Goal: Task Accomplishment & Management: Manage account settings

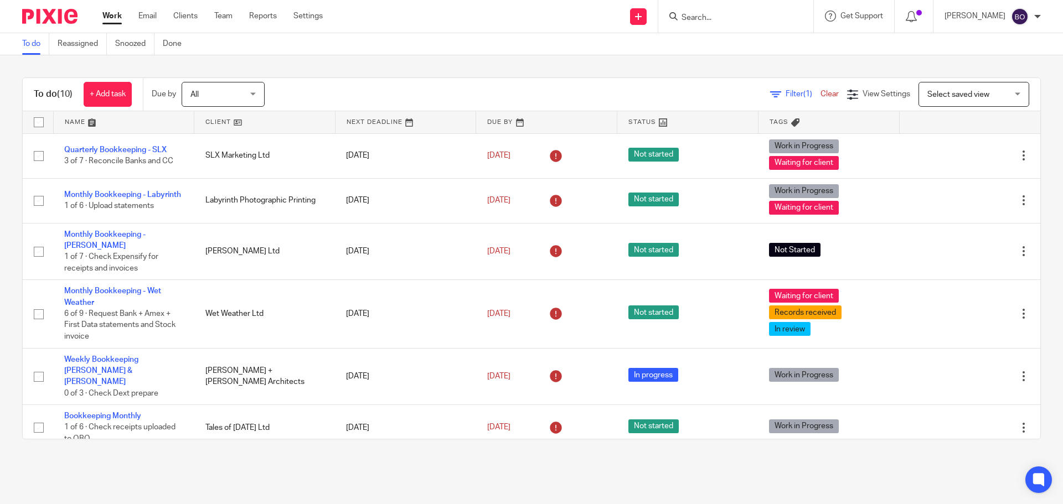
scroll to position [170, 0]
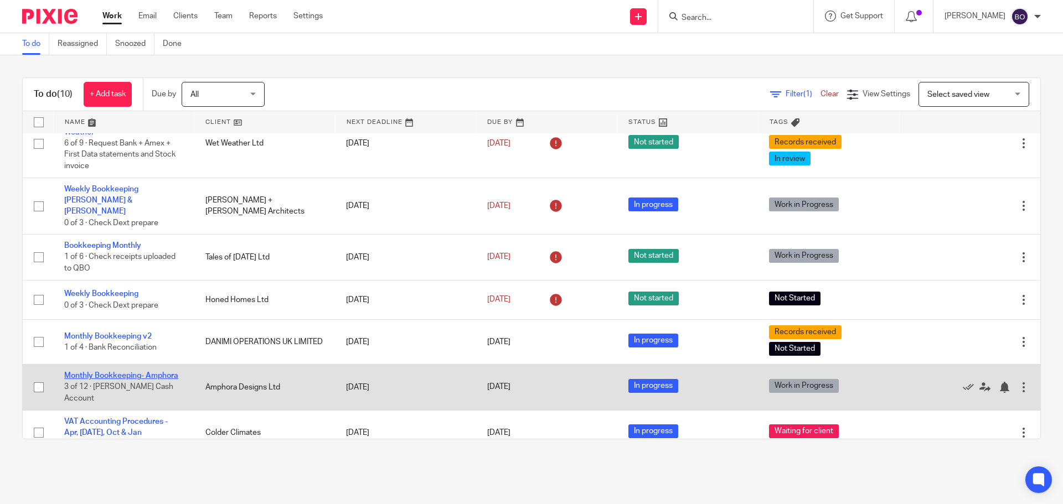
click at [157, 372] on link "Monthly Bookkeeping- Amphora" at bounding box center [121, 376] width 114 height 8
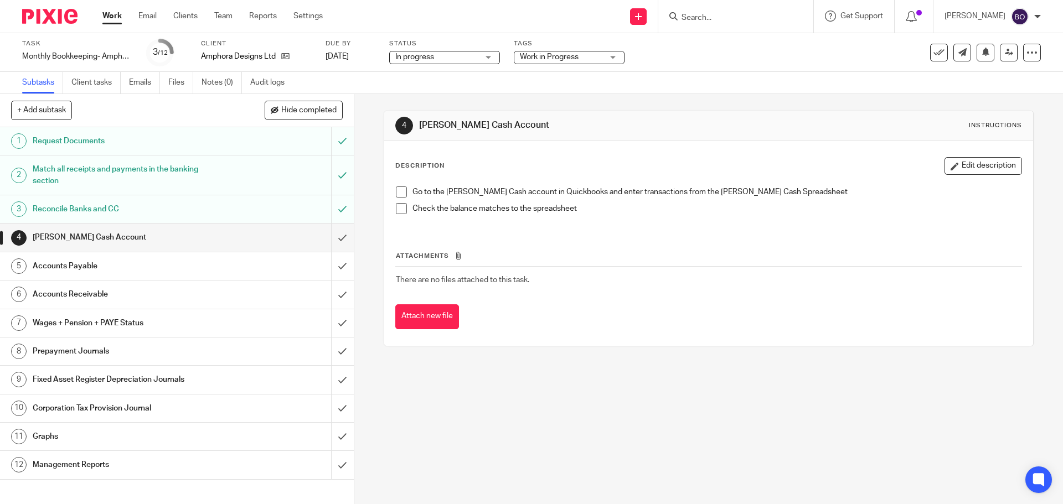
drag, startPoint x: 398, startPoint y: 192, endPoint x: 398, endPoint y: 198, distance: 6.1
click at [398, 192] on span at bounding box center [401, 192] width 11 height 11
click at [398, 210] on span at bounding box center [401, 208] width 11 height 11
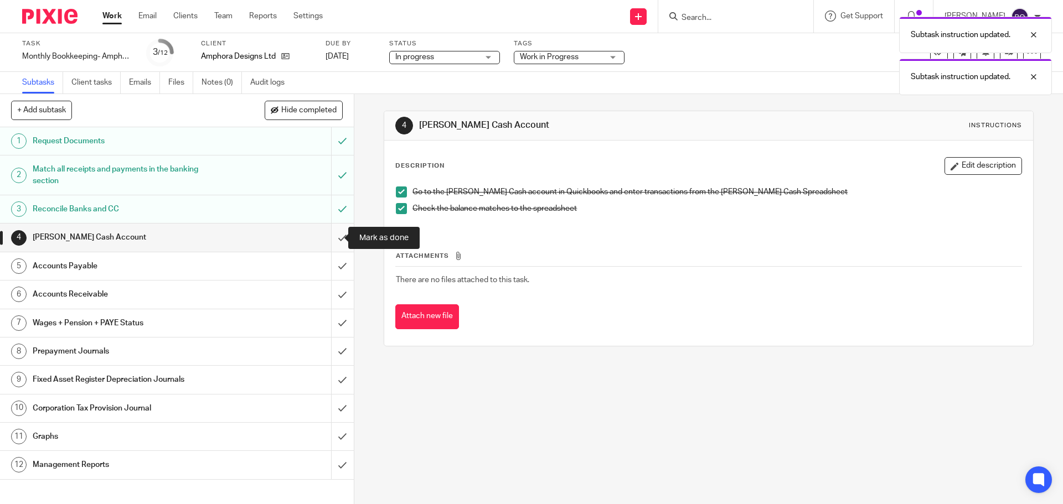
click at [333, 236] on input "submit" at bounding box center [177, 238] width 354 height 28
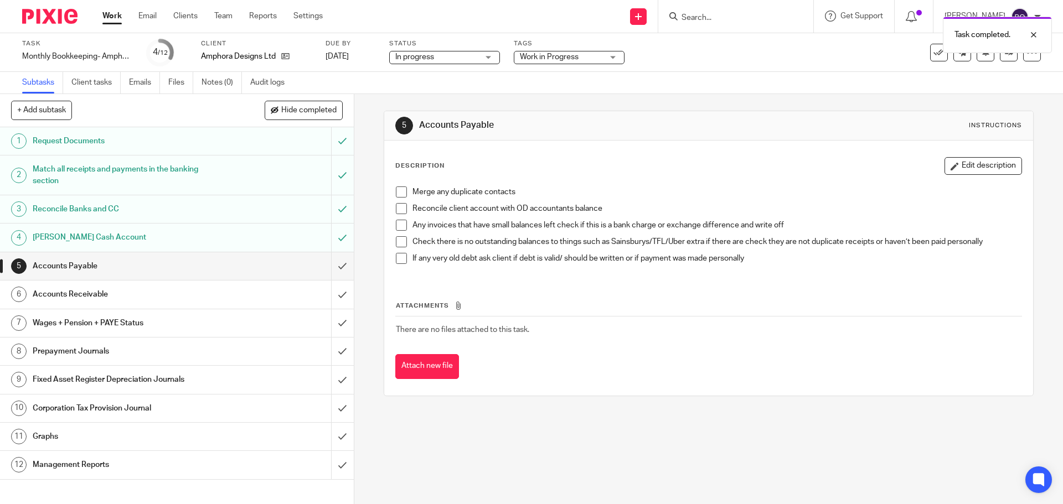
click at [161, 246] on h1 "[PERSON_NAME] Cash Account" at bounding box center [129, 237] width 192 height 17
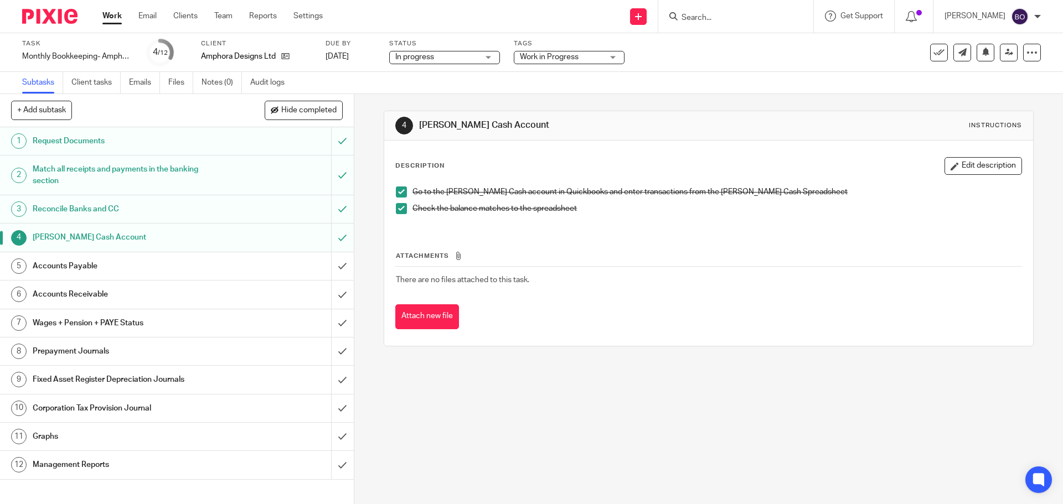
click at [400, 210] on span at bounding box center [401, 208] width 11 height 11
click at [401, 192] on span at bounding box center [401, 192] width 11 height 11
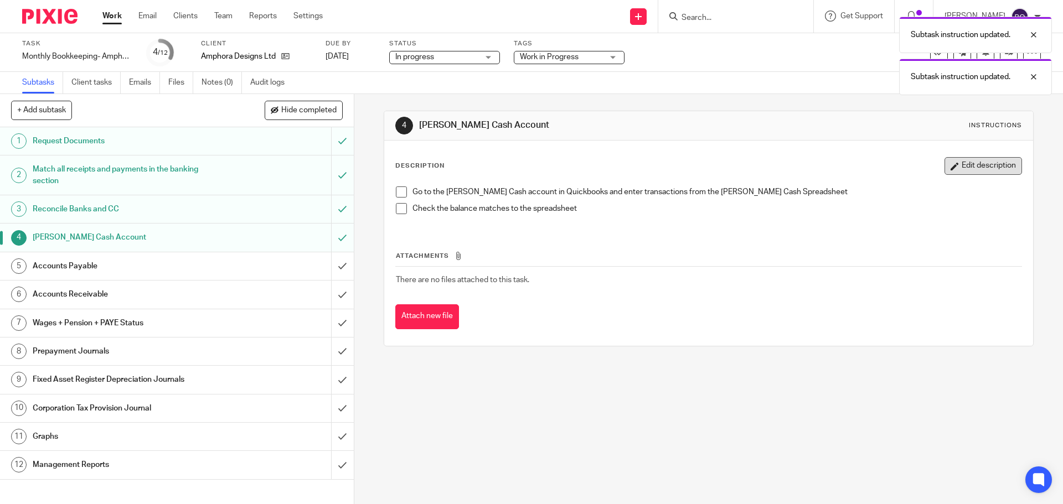
click at [951, 163] on button "Edit description" at bounding box center [982, 166] width 77 height 18
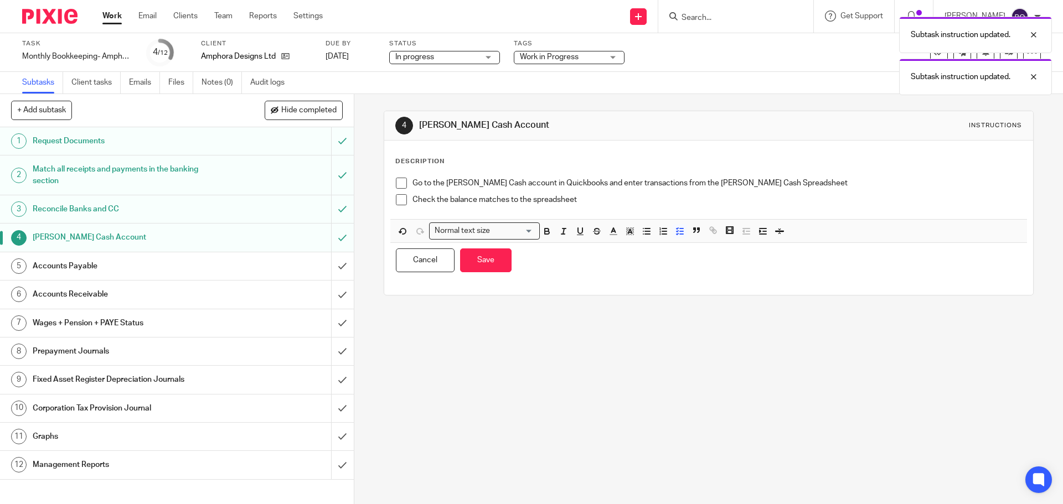
click at [599, 201] on p "Check the balance matches to the spreadsheet" at bounding box center [716, 199] width 608 height 11
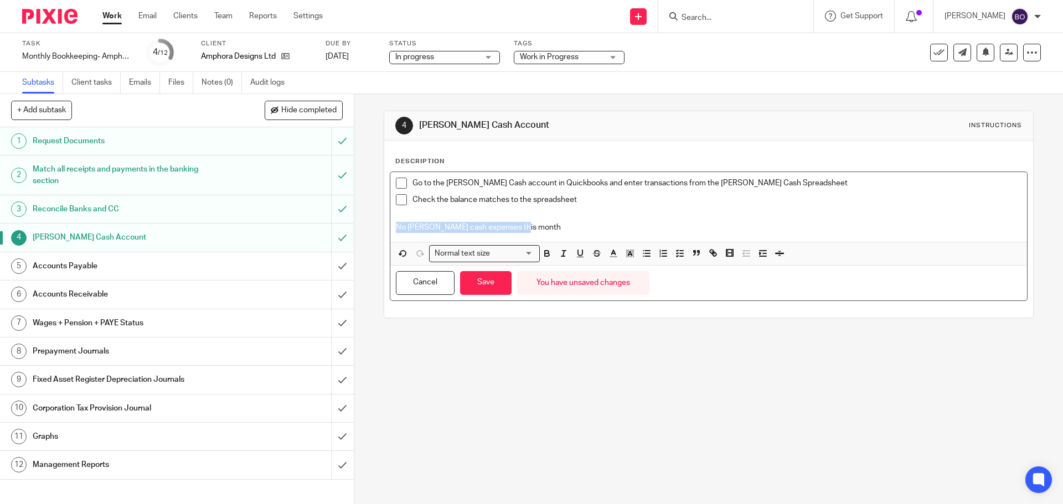
drag, startPoint x: 519, startPoint y: 224, endPoint x: 389, endPoint y: 225, distance: 129.5
click at [390, 225] on div "Go to the Petty Cash account in Quickbooks and enter transactions from the Pett…" at bounding box center [708, 207] width 636 height 70
click at [545, 255] on icon "button" at bounding box center [547, 254] width 10 height 10
click at [534, 226] on p "No petty cash expenses this month" at bounding box center [708, 227] width 625 height 11
click at [392, 229] on div "Go to the Petty Cash account in Quickbooks and enter transactions from the Pett…" at bounding box center [708, 207] width 636 height 70
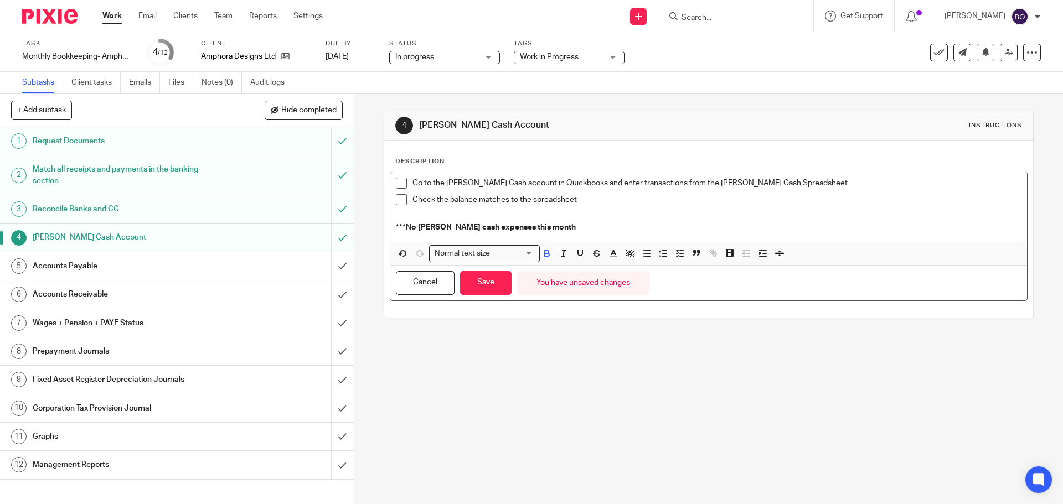
click at [555, 231] on p "***No petty cash expenses this month" at bounding box center [708, 227] width 625 height 11
click at [483, 274] on button "Save" at bounding box center [485, 283] width 51 height 24
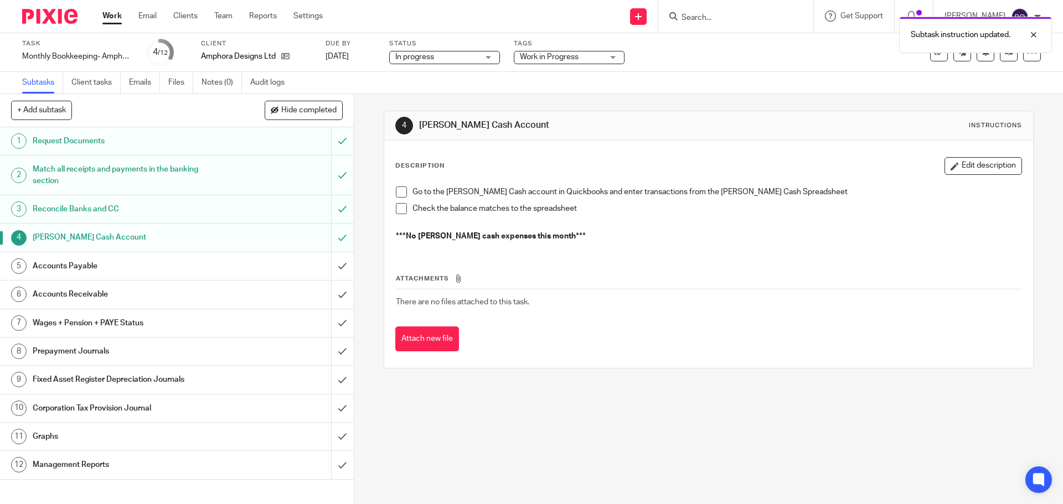
click at [159, 268] on h1 "Accounts Payable" at bounding box center [129, 266] width 192 height 17
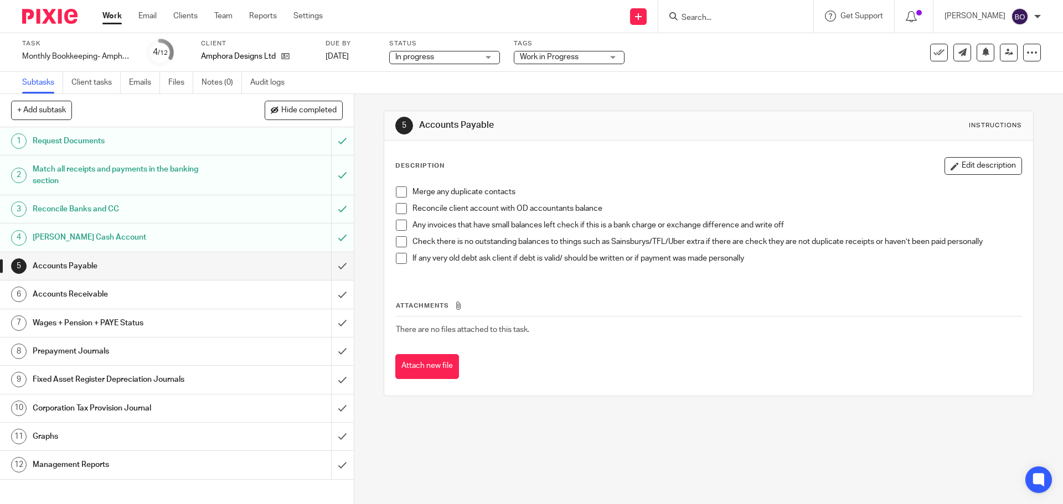
click at [400, 192] on span at bounding box center [401, 192] width 11 height 11
click at [399, 205] on span at bounding box center [401, 208] width 11 height 11
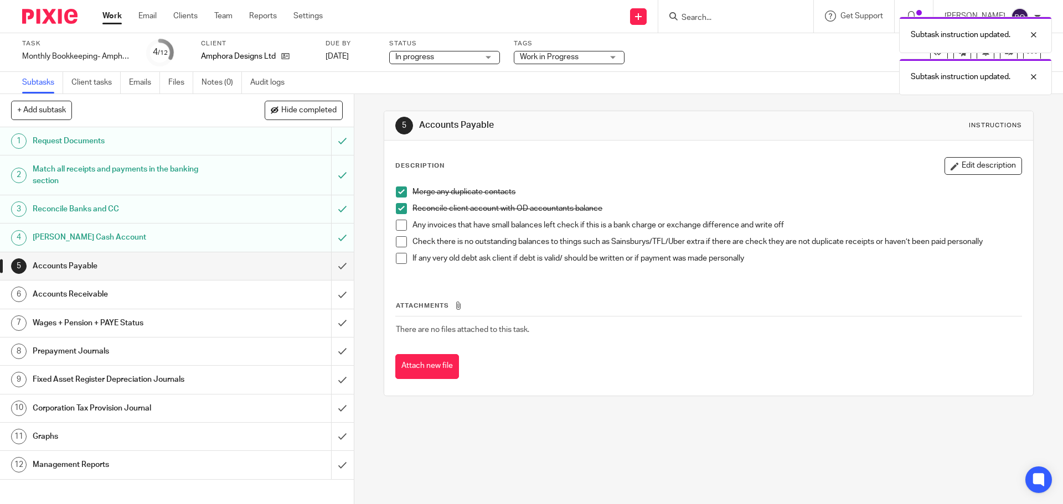
click at [399, 221] on span at bounding box center [401, 225] width 11 height 11
click at [401, 236] on li "Any invoices that have small balances left check if this is a bank charge or ex…" at bounding box center [708, 228] width 625 height 17
click at [401, 241] on span at bounding box center [401, 241] width 11 height 11
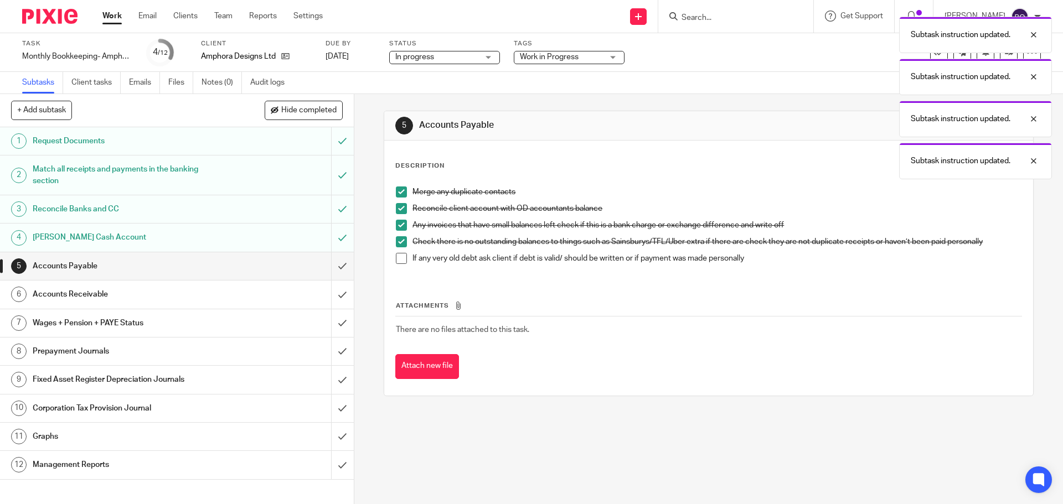
click at [399, 261] on span at bounding box center [401, 258] width 11 height 11
click at [333, 263] on input "submit" at bounding box center [177, 266] width 354 height 28
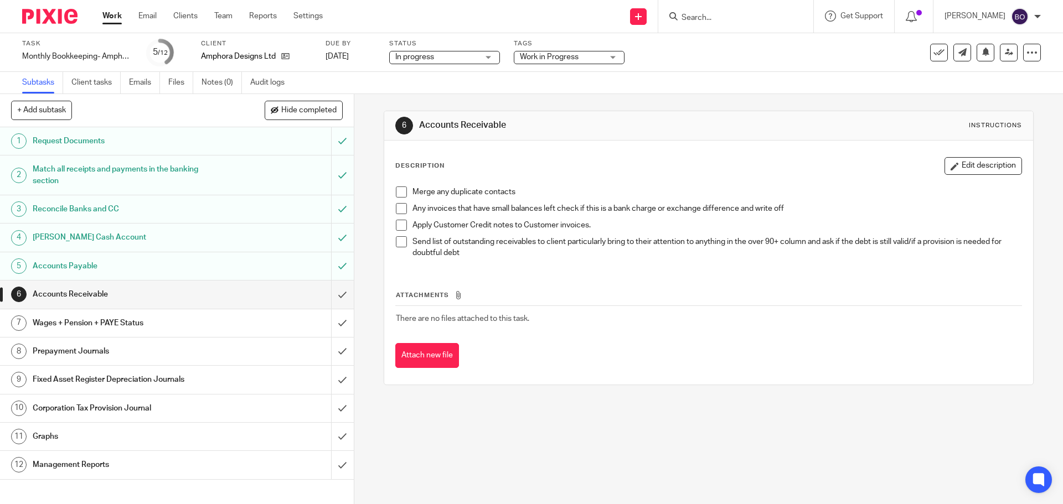
click at [400, 192] on span at bounding box center [401, 192] width 11 height 11
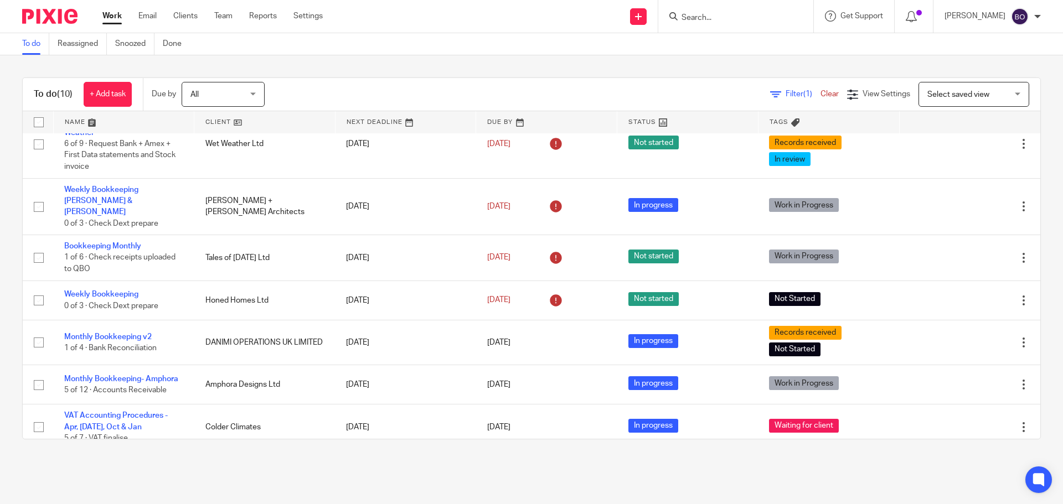
scroll to position [170, 0]
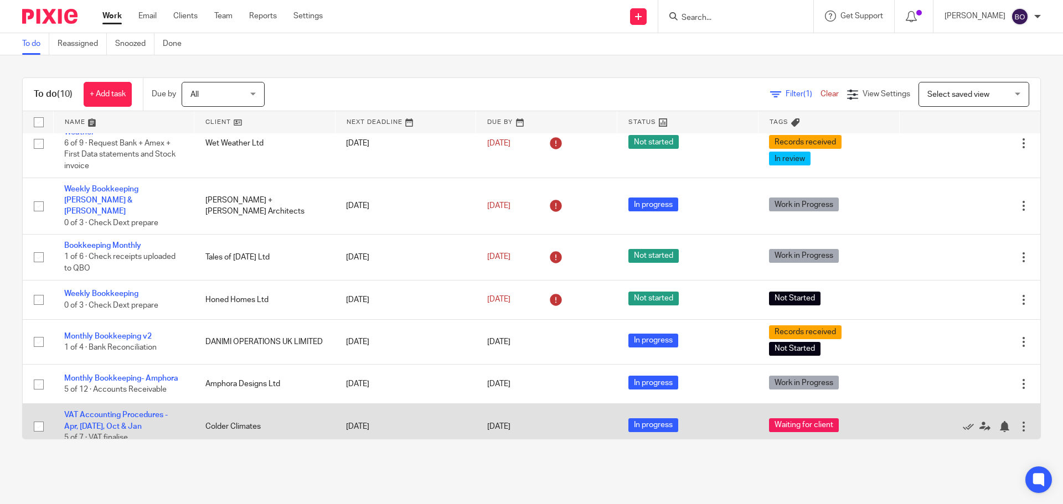
click at [143, 404] on td "VAT Accounting Procedures - Apr, [DATE], Oct & [DATE] of 7 · VAT finalise" at bounding box center [123, 426] width 141 height 45
click at [139, 411] on link "VAT Accounting Procedures - Apr, [DATE], Oct & Jan" at bounding box center [116, 420] width 104 height 19
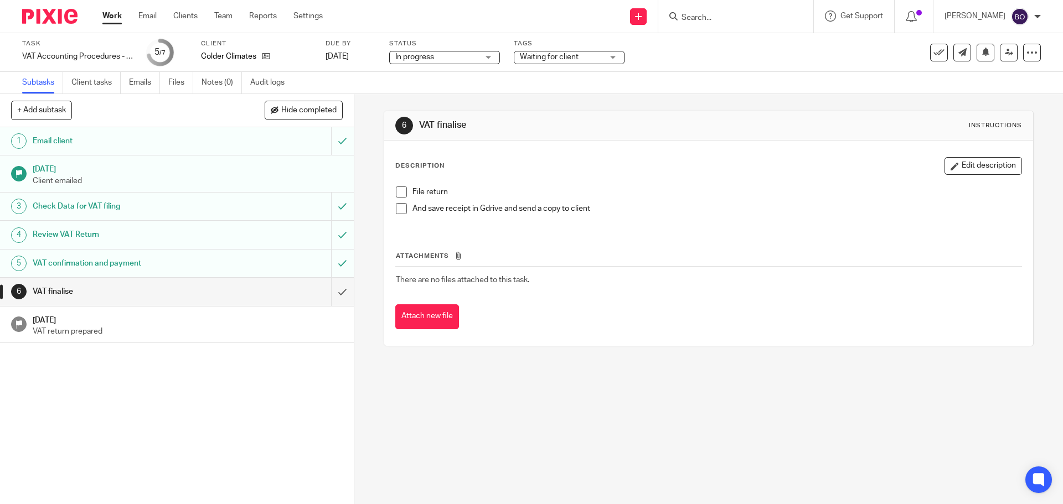
click at [400, 194] on span at bounding box center [401, 192] width 11 height 11
click at [399, 210] on span at bounding box center [401, 208] width 11 height 11
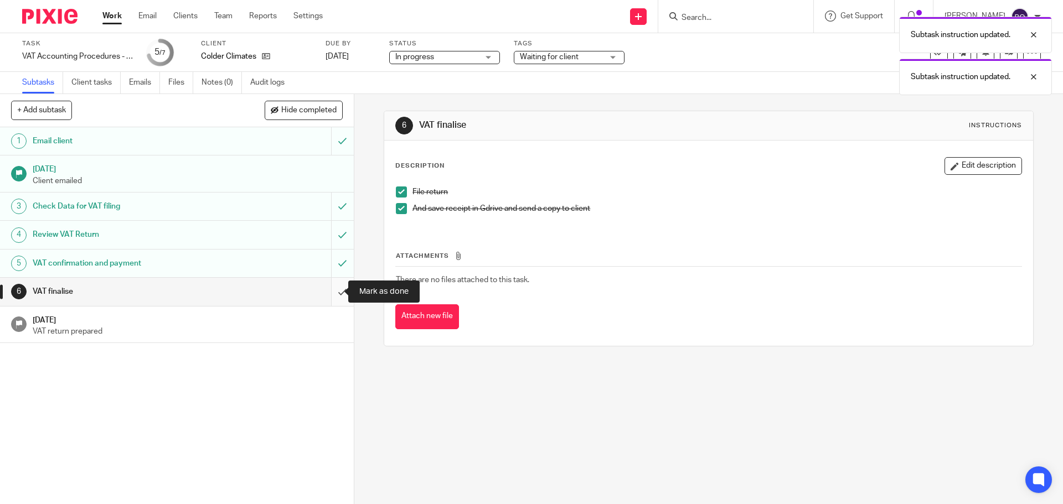
click at [327, 295] on input "submit" at bounding box center [177, 292] width 354 height 28
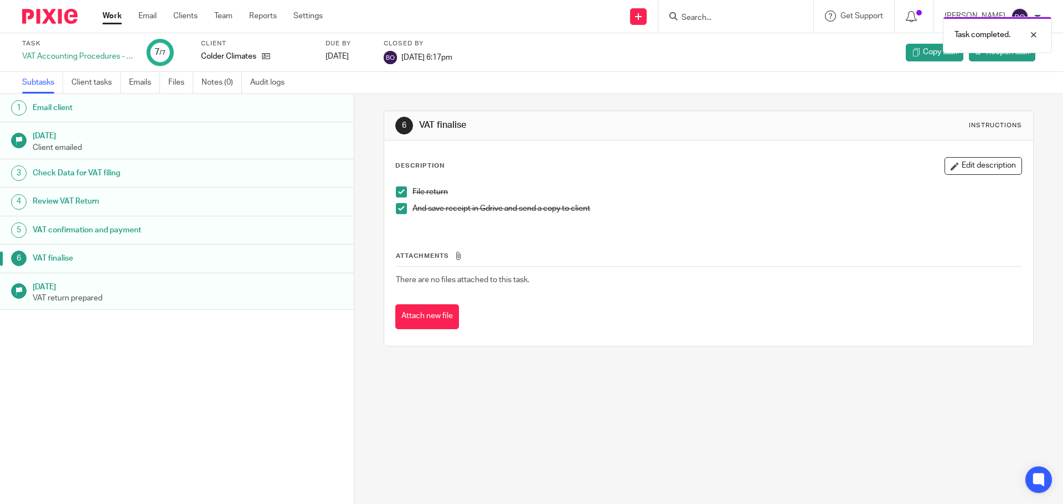
click at [113, 19] on link "Work" at bounding box center [111, 16] width 19 height 11
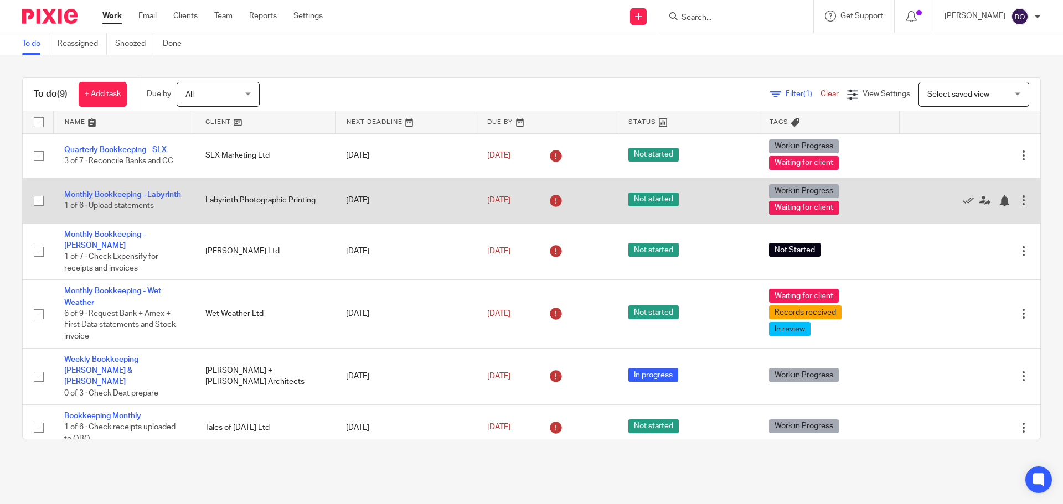
click at [125, 191] on link "Monthly Bookkeeping - Labyrinth" at bounding box center [122, 195] width 117 height 8
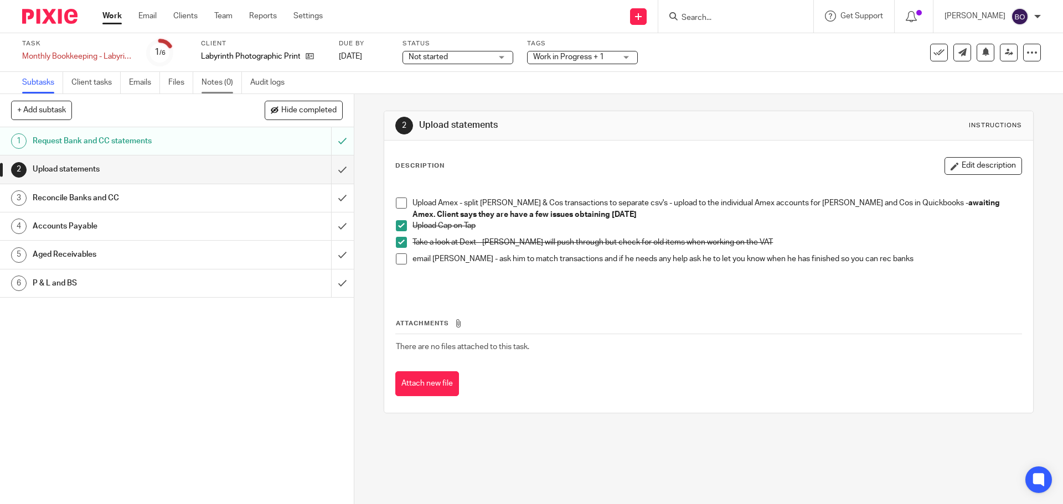
click at [214, 82] on link "Notes (0)" at bounding box center [221, 83] width 40 height 22
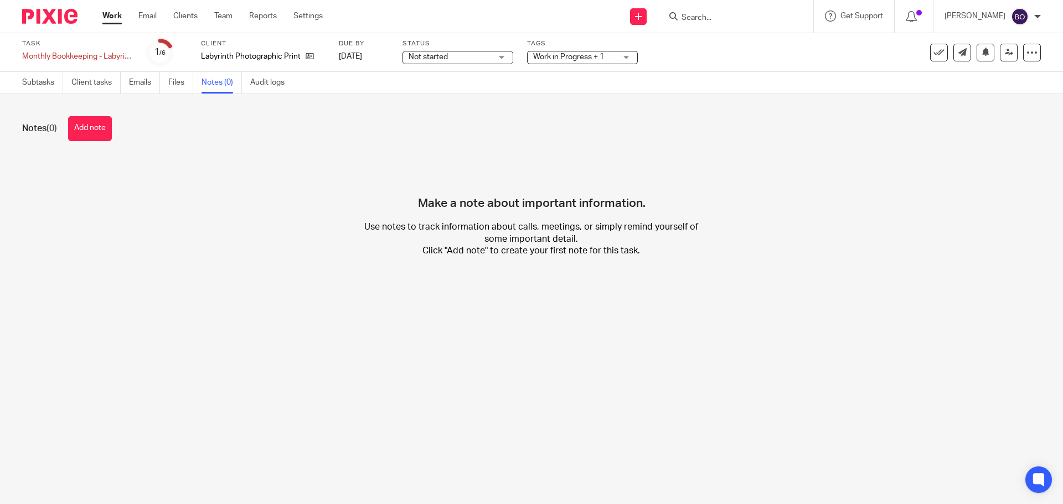
click at [115, 133] on div "Notes (0) Add note" at bounding box center [531, 128] width 1018 height 25
click at [109, 133] on button "Add note" at bounding box center [90, 128] width 44 height 25
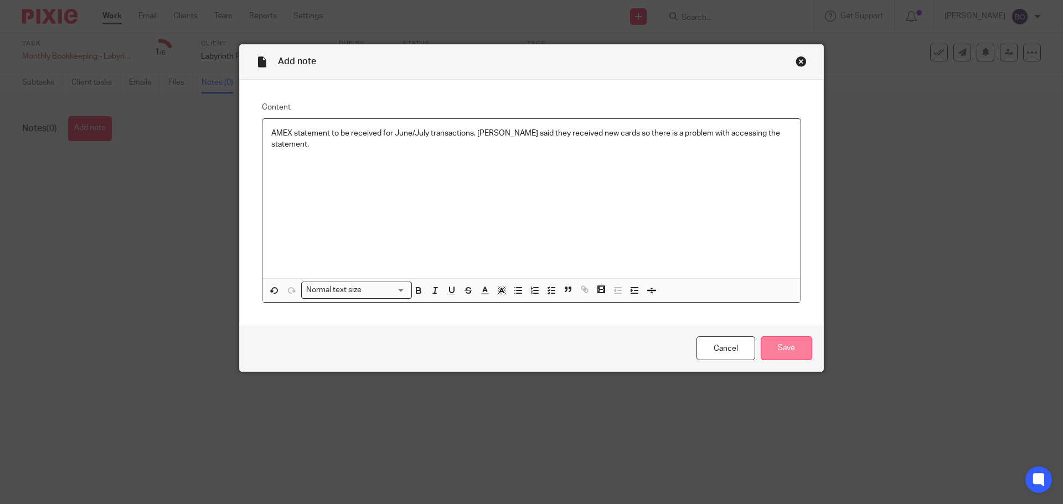
click at [789, 348] on input "Save" at bounding box center [786, 349] width 51 height 24
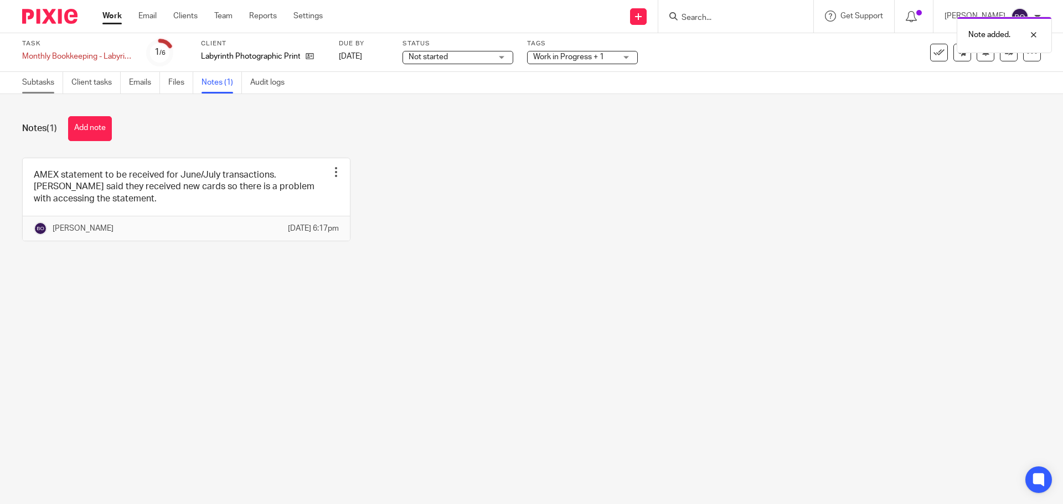
click at [49, 84] on link "Subtasks" at bounding box center [42, 83] width 41 height 22
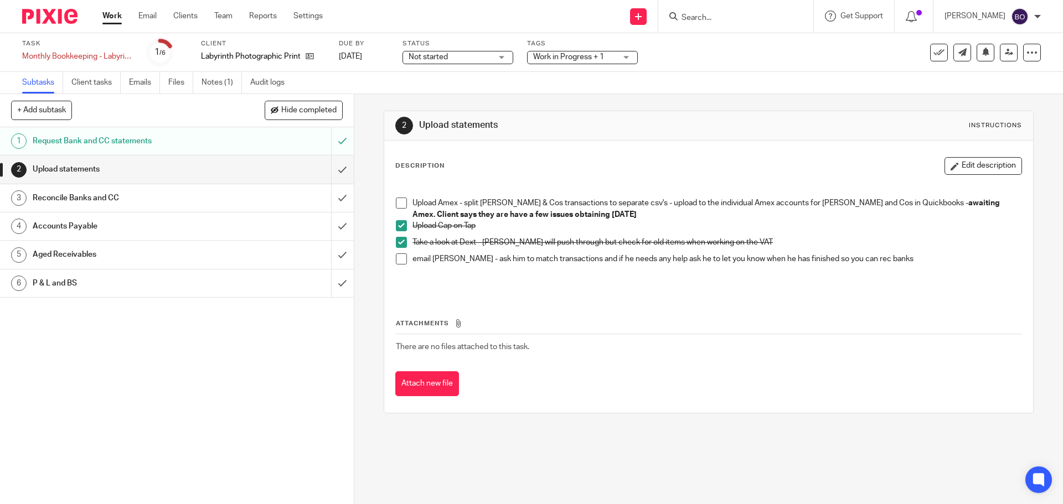
click at [110, 19] on link "Work" at bounding box center [111, 16] width 19 height 11
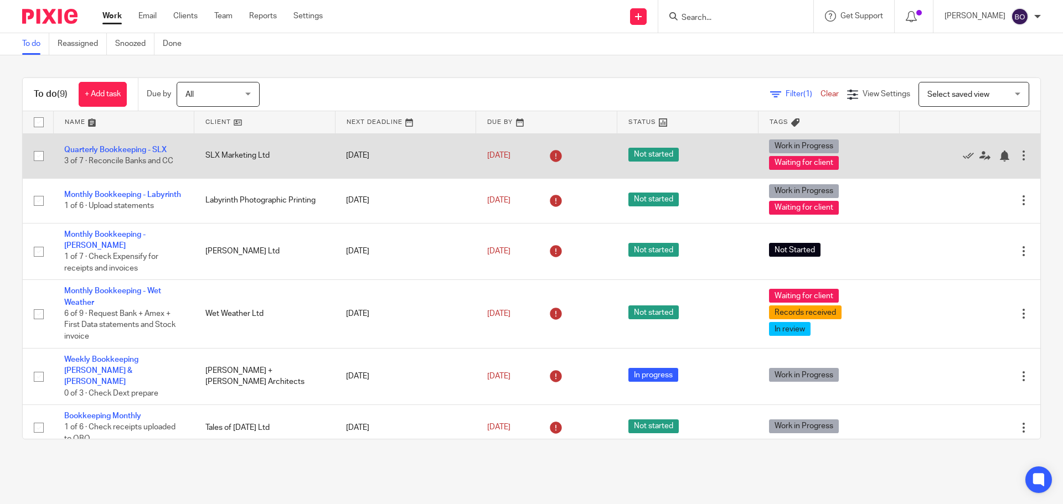
click at [218, 153] on td "SLX Marketing Ltd" at bounding box center [264, 155] width 141 height 45
click at [142, 153] on link "Quarterly Bookkeeping - SLX" at bounding box center [115, 150] width 102 height 8
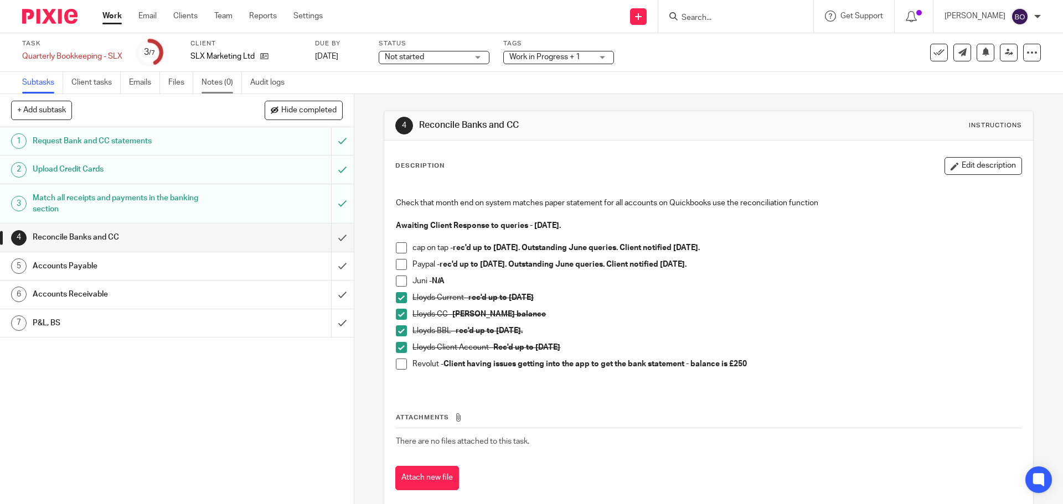
click at [218, 85] on link "Notes (0)" at bounding box center [221, 83] width 40 height 22
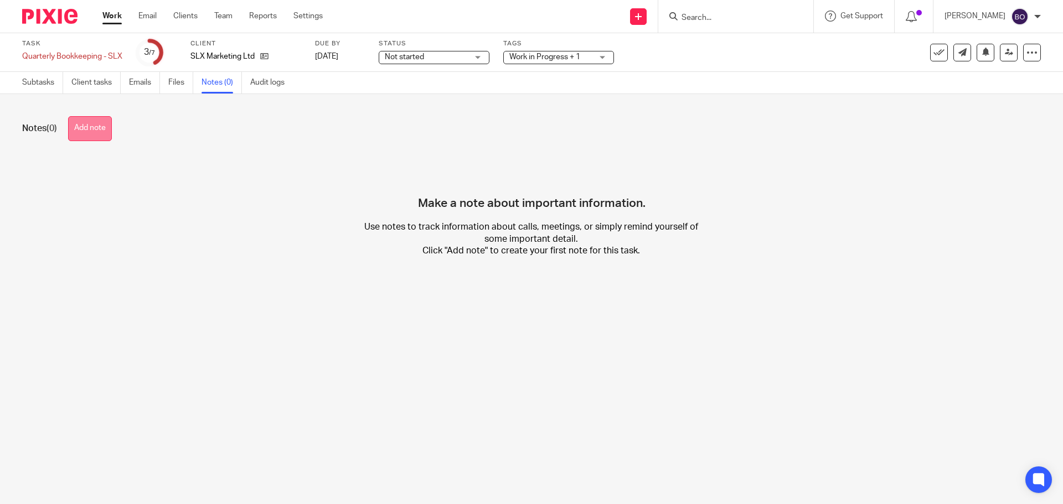
click at [107, 124] on button "Add note" at bounding box center [90, 128] width 44 height 25
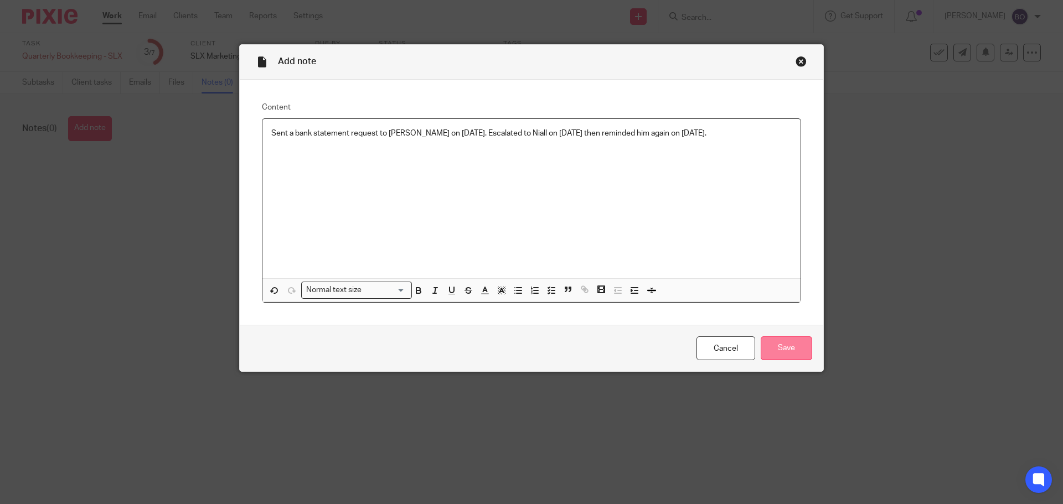
click at [793, 350] on input "Save" at bounding box center [786, 349] width 51 height 24
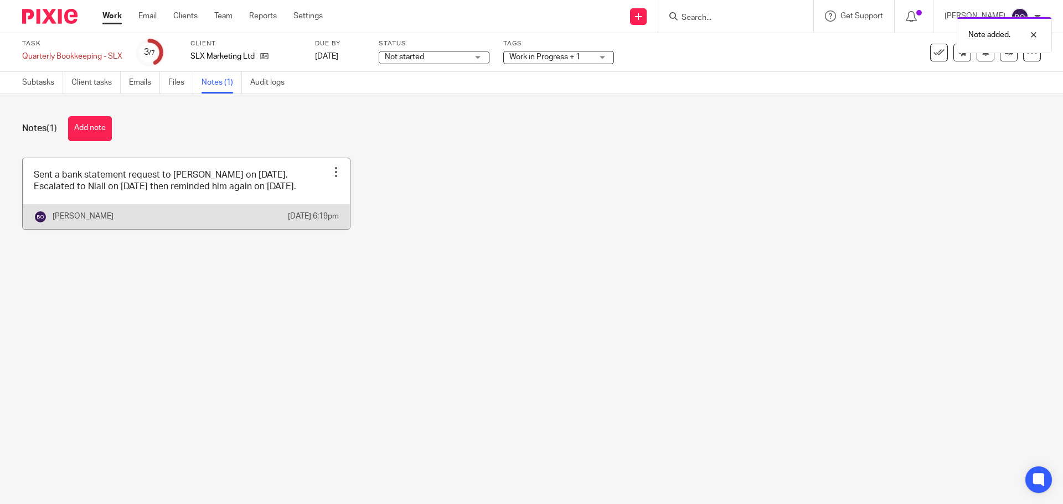
click at [331, 171] on div at bounding box center [335, 172] width 11 height 11
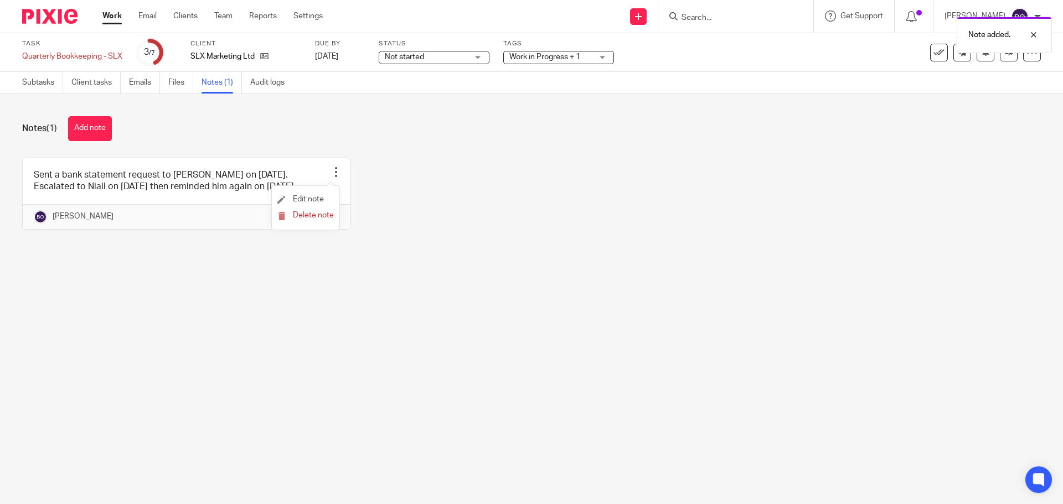
click at [330, 196] on li "Edit note" at bounding box center [305, 200] width 56 height 17
click at [309, 203] on span "Edit note" at bounding box center [308, 199] width 31 height 8
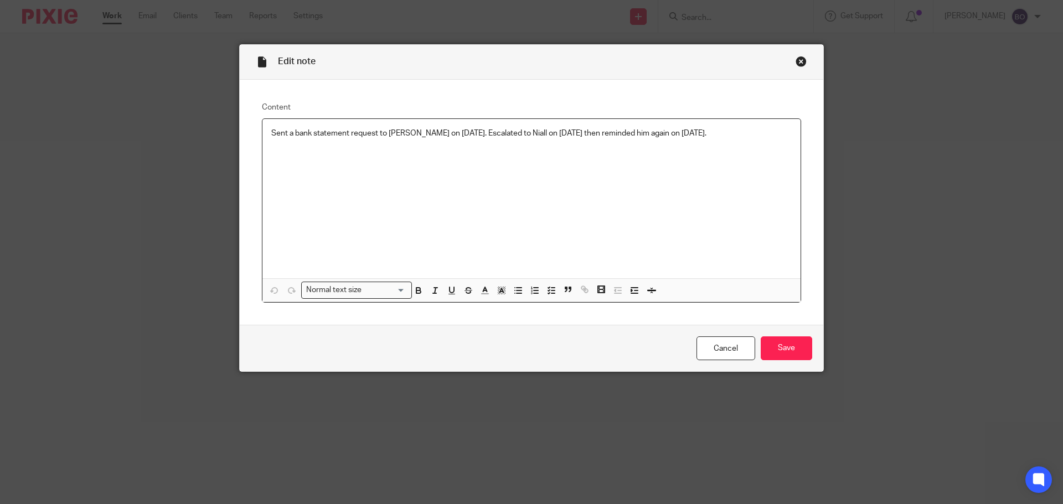
drag, startPoint x: 444, startPoint y: 133, endPoint x: 449, endPoint y: 117, distance: 16.8
click at [444, 131] on p "Sent a bank statement request to Graham on 01/05/2025. Escalated to Niall on 13…" at bounding box center [531, 133] width 520 height 11
click at [781, 349] on input "Save" at bounding box center [786, 349] width 51 height 24
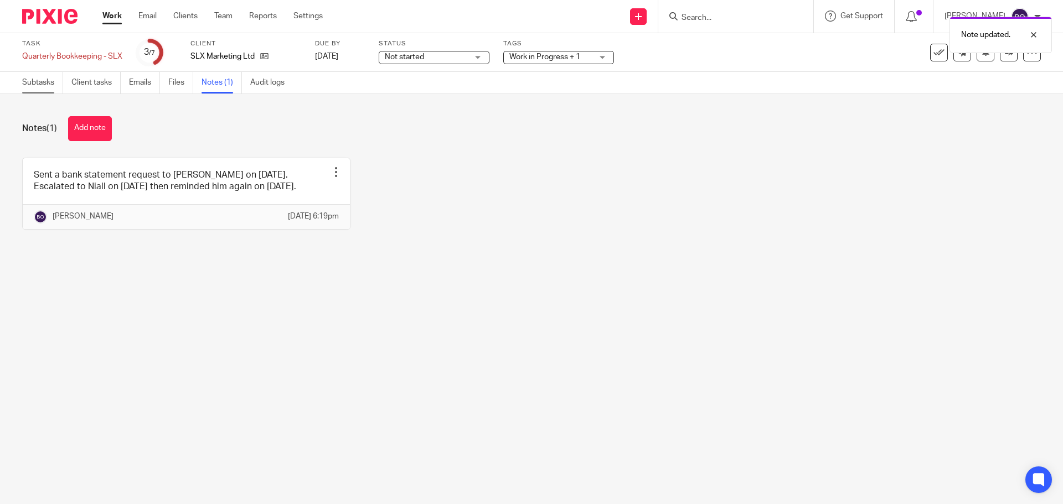
click at [48, 87] on link "Subtasks" at bounding box center [42, 83] width 41 height 22
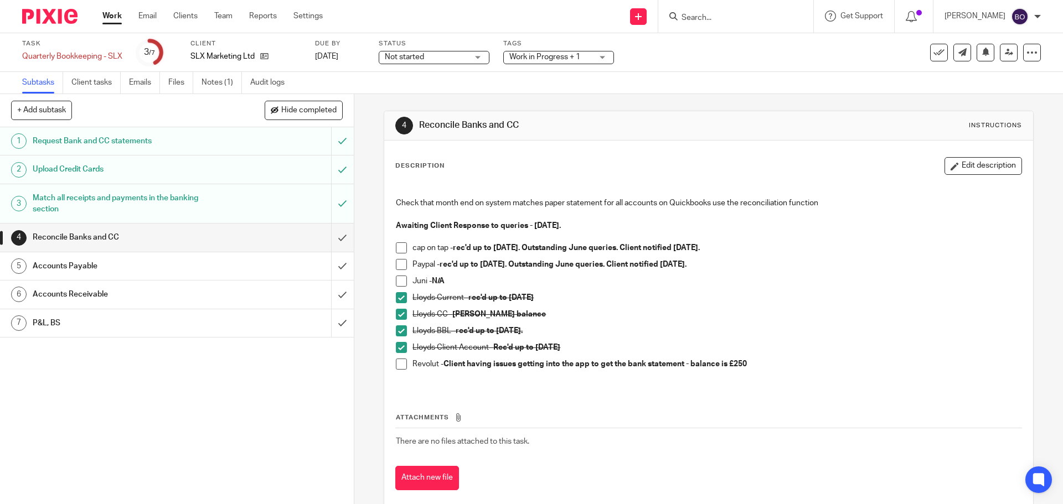
click at [112, 20] on link "Work" at bounding box center [111, 16] width 19 height 11
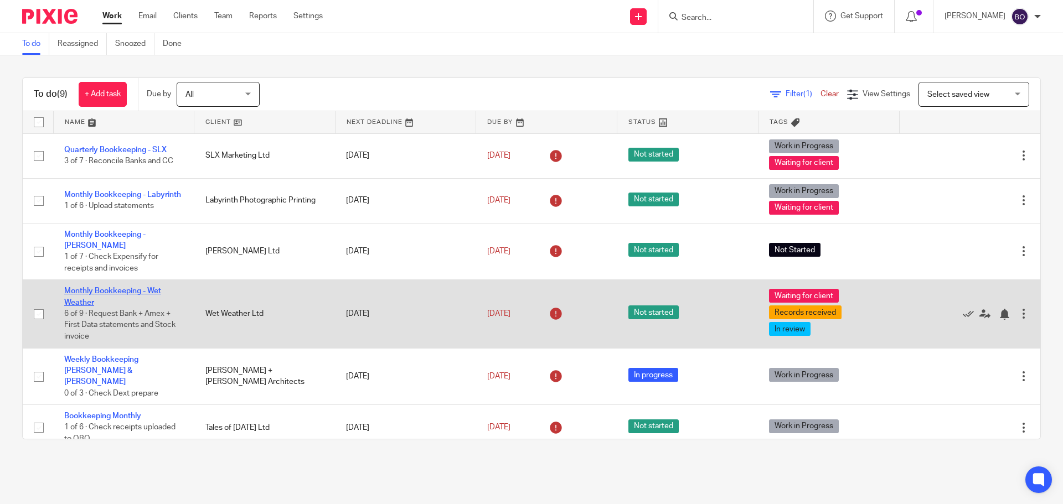
click at [149, 291] on link "Monthly Bookkeeping - Wet Weather" at bounding box center [112, 296] width 97 height 19
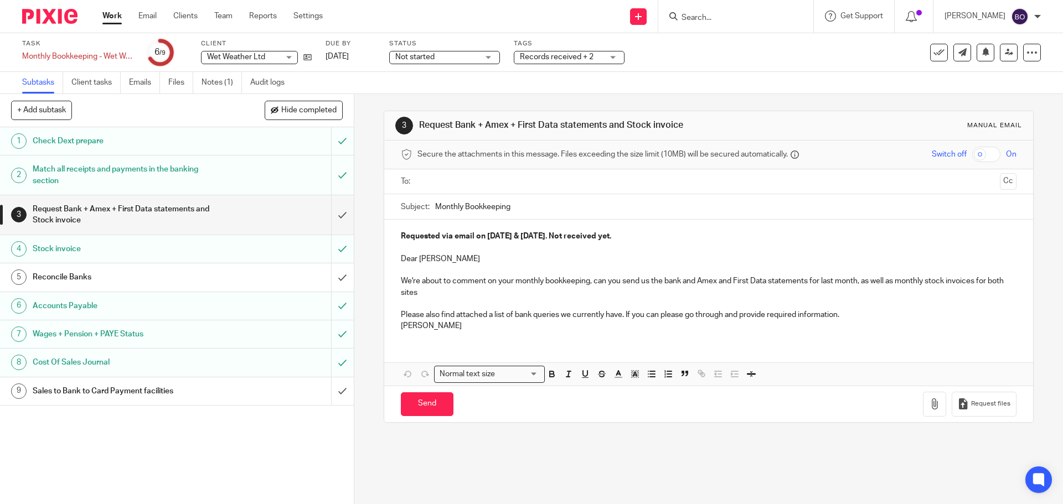
click at [623, 55] on div "Records received + 2" at bounding box center [569, 57] width 111 height 13
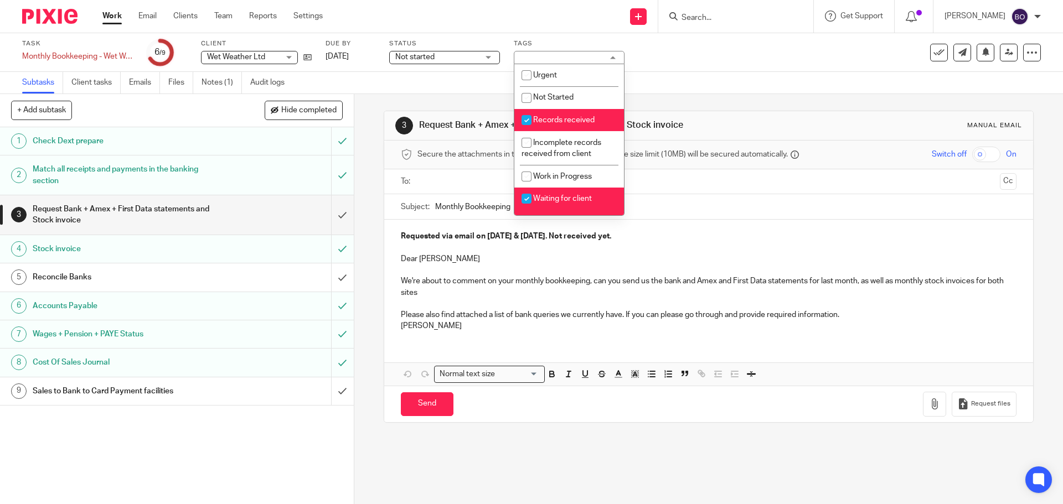
click at [525, 120] on input "checkbox" at bounding box center [526, 120] width 21 height 21
checkbox input "false"
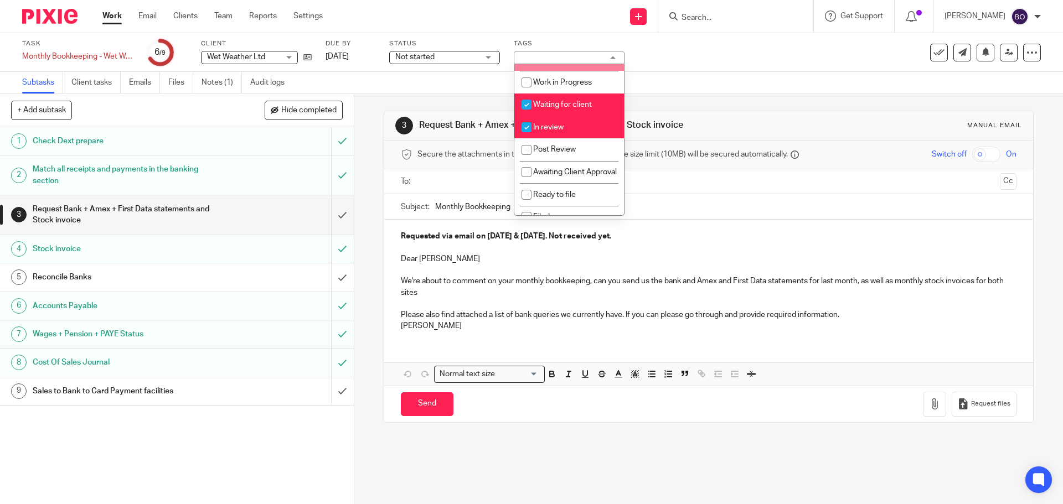
scroll to position [111, 0]
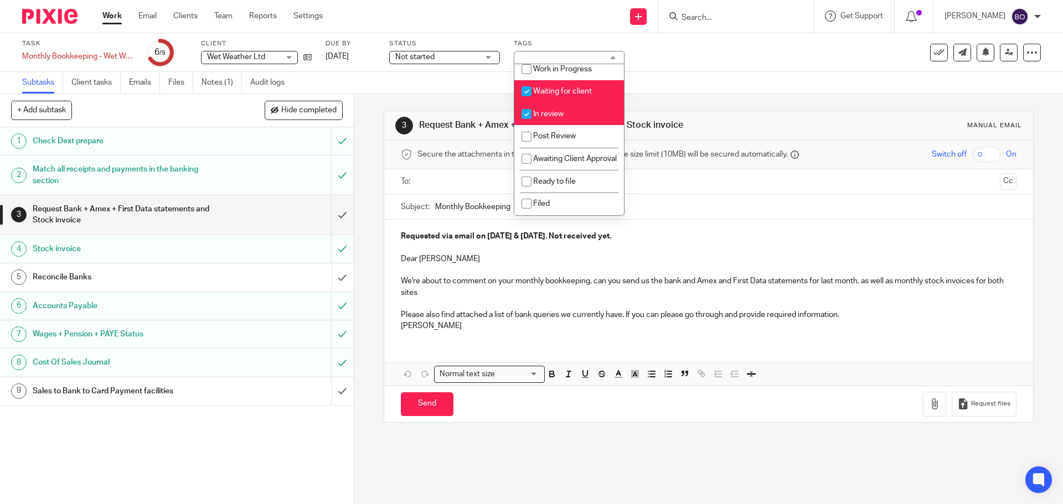
click at [527, 113] on input "checkbox" at bounding box center [526, 114] width 21 height 21
checkbox input "false"
click at [679, 54] on div "Task Monthly Bookkeeping - Wet Weather Save Monthly Bookkeeping - Wet Weather 6…" at bounding box center [446, 52] width 849 height 27
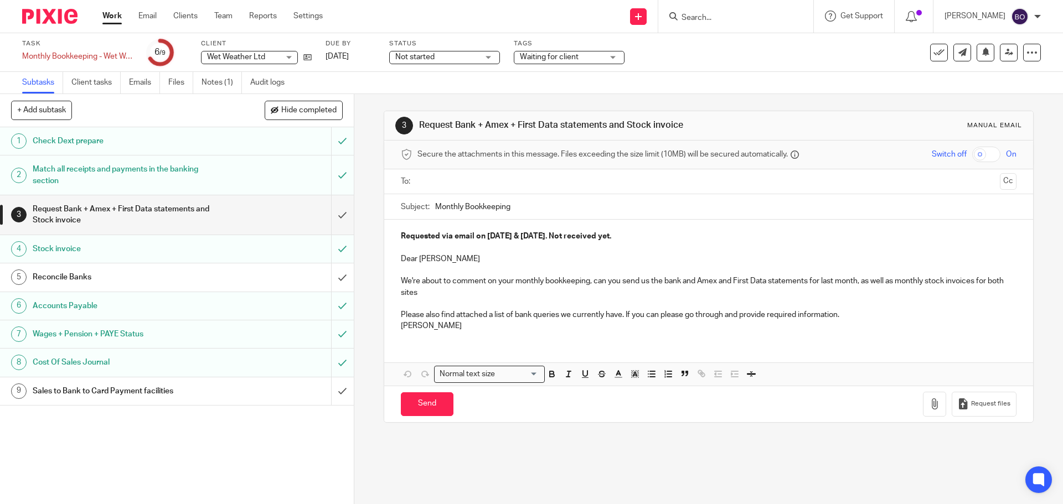
click at [611, 61] on div "Waiting for client" at bounding box center [569, 57] width 111 height 13
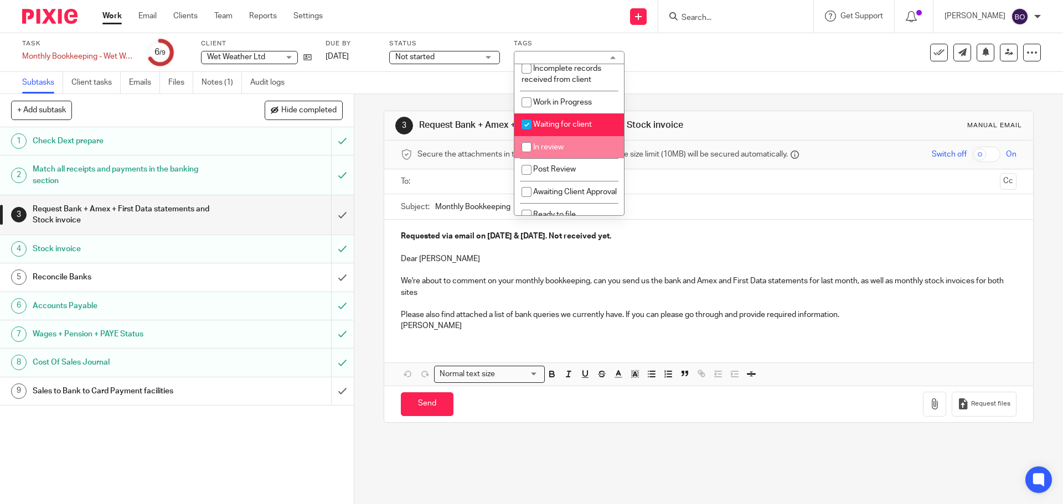
scroll to position [55, 0]
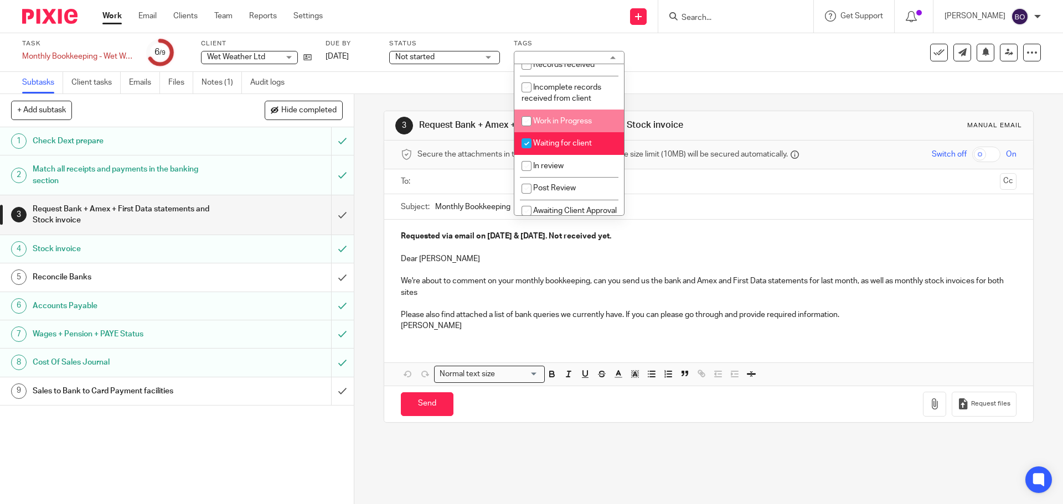
drag, startPoint x: 529, startPoint y: 126, endPoint x: 577, endPoint y: 97, distance: 56.3
click at [528, 126] on input "checkbox" at bounding box center [526, 121] width 21 height 21
checkbox input "true"
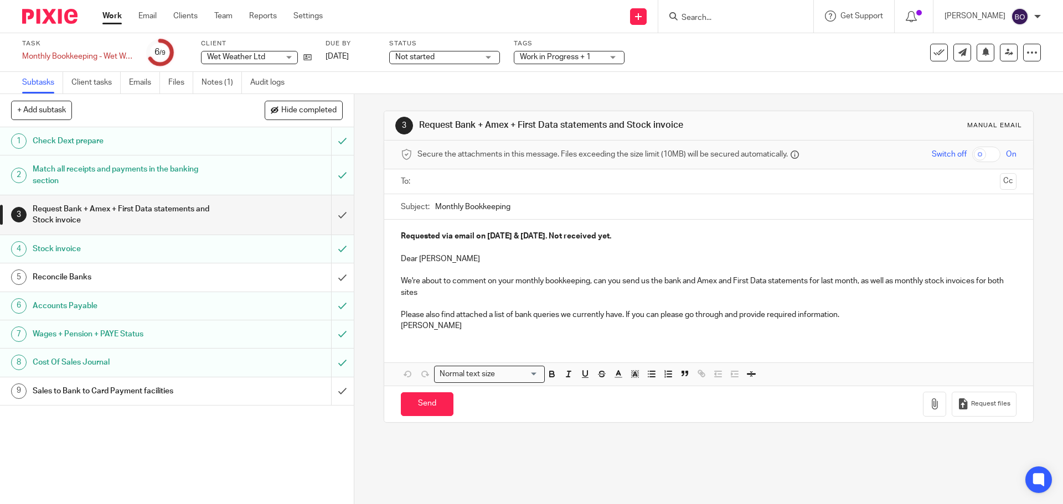
click at [679, 52] on div "Task Monthly Bookkeeping - Wet Weather Save Monthly Bookkeeping - Wet Weather 6…" at bounding box center [446, 52] width 849 height 27
click at [232, 84] on link "Notes (1)" at bounding box center [221, 83] width 40 height 22
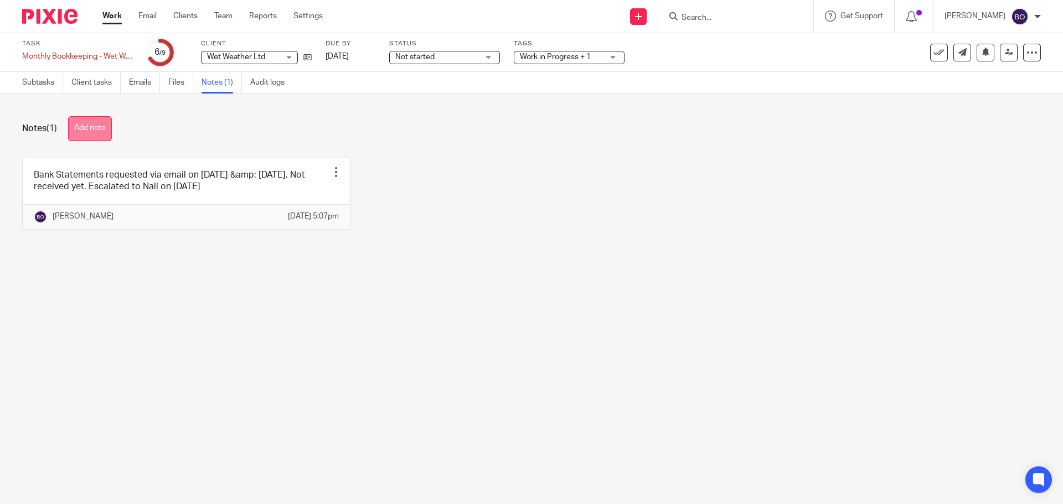
click at [101, 128] on button "Add note" at bounding box center [90, 128] width 44 height 25
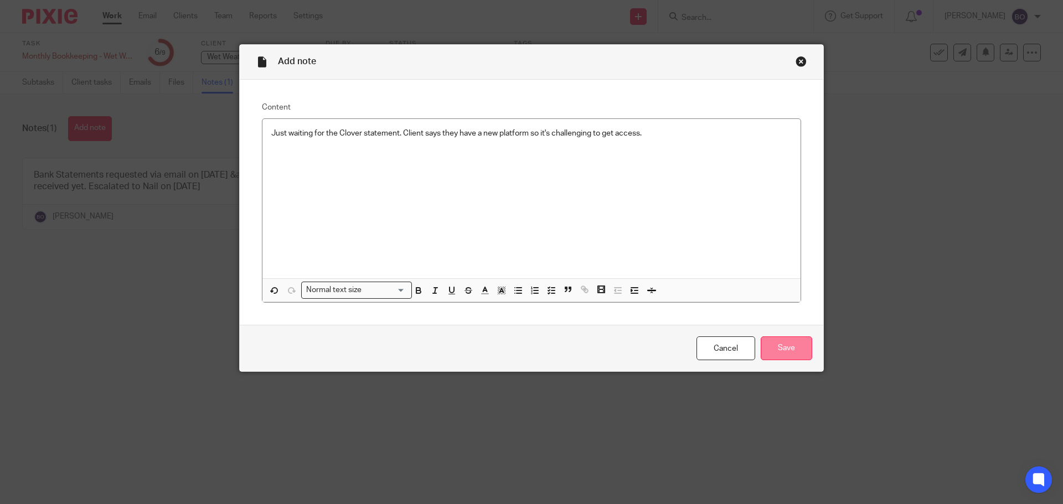
click at [777, 353] on input "Save" at bounding box center [786, 349] width 51 height 24
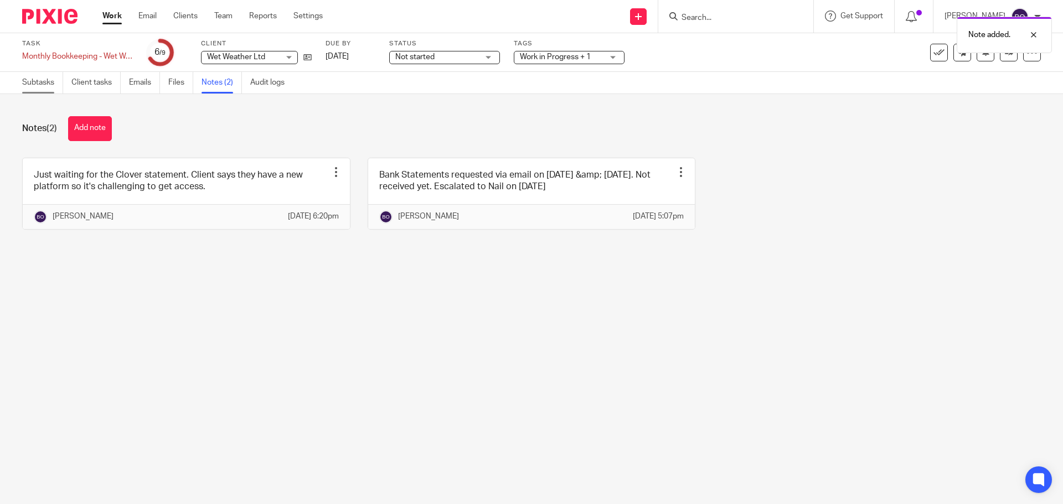
click at [39, 81] on link "Subtasks" at bounding box center [42, 83] width 41 height 22
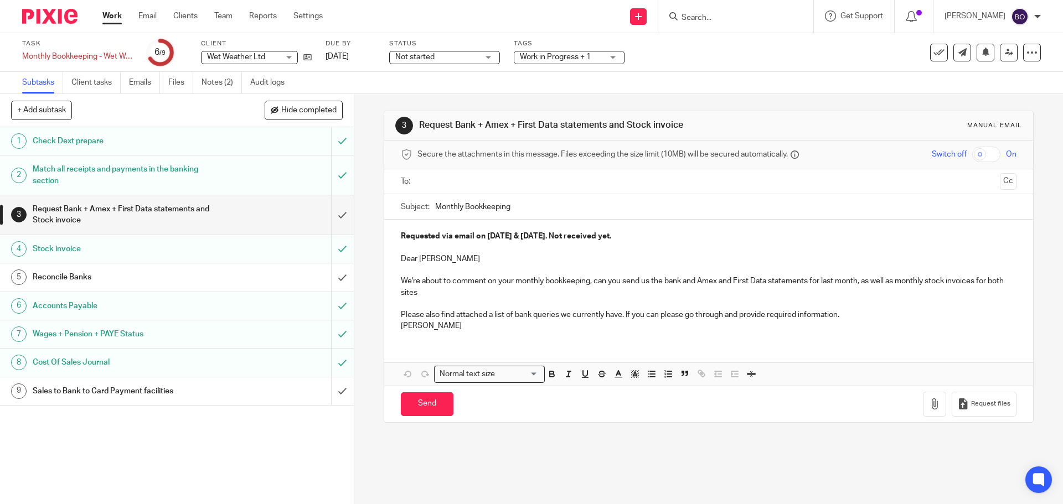
click at [246, 391] on div "Sales to Bank to Card Payment facilities" at bounding box center [176, 391] width 287 height 17
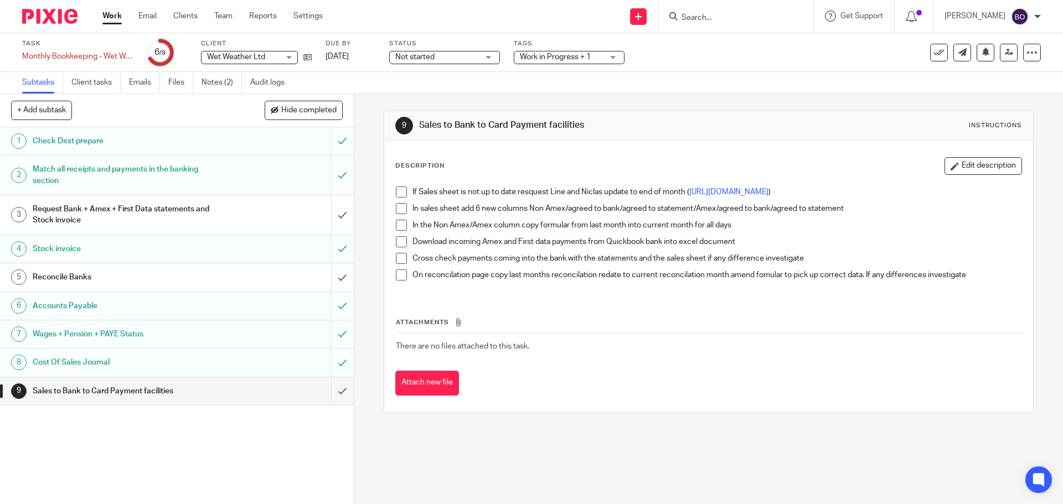
click at [113, 16] on link "Work" at bounding box center [111, 16] width 19 height 11
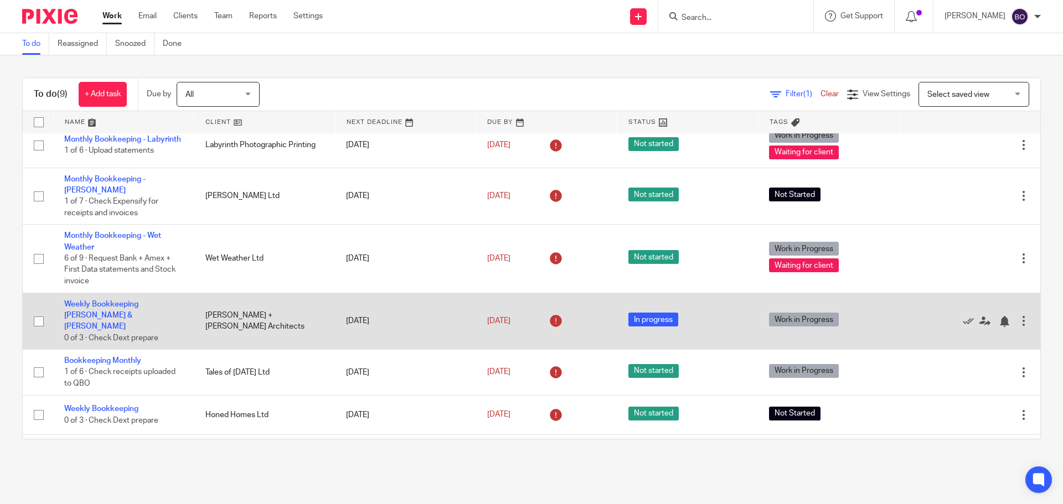
scroll to position [111, 0]
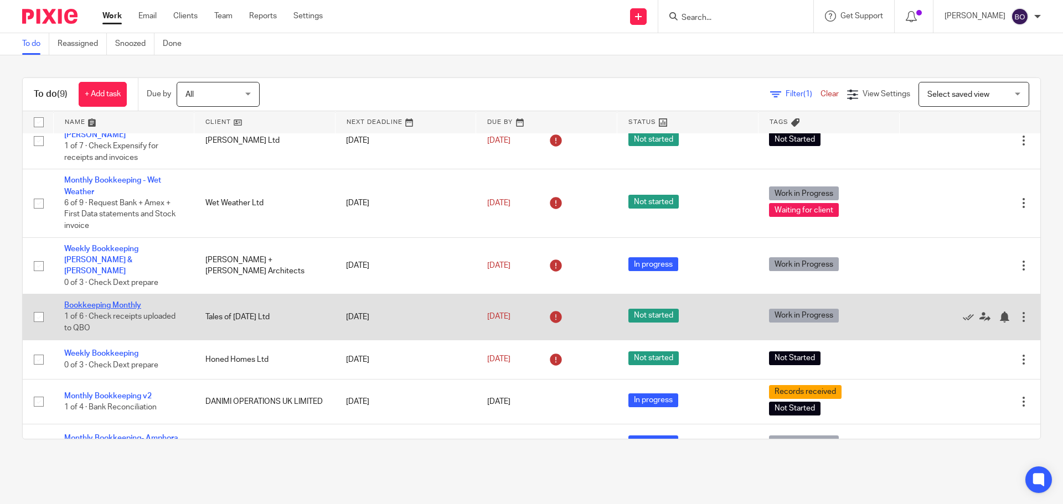
click at [120, 302] on link "Bookkeeping Monthly" at bounding box center [102, 306] width 77 height 8
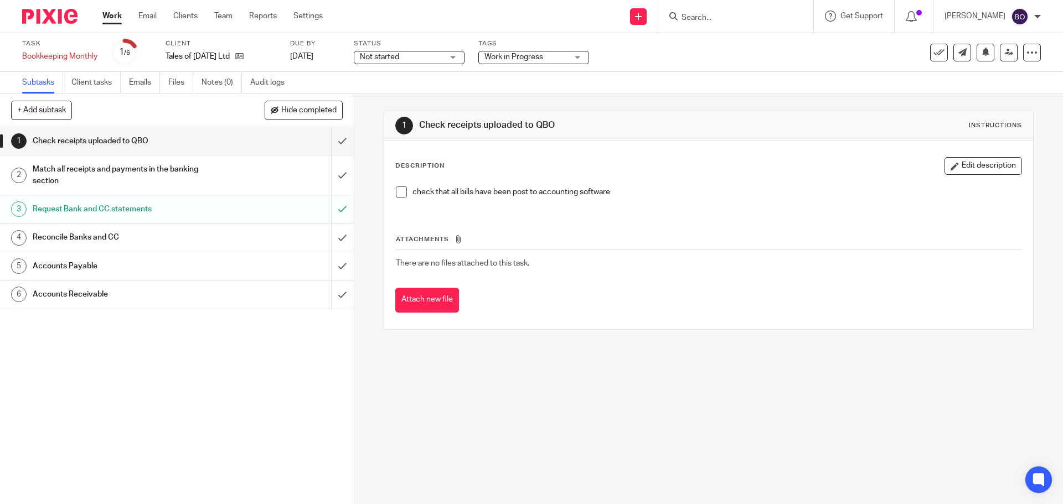
click at [587, 58] on div "Work in Progress" at bounding box center [533, 57] width 111 height 13
